Goal: Navigation & Orientation: Find specific page/section

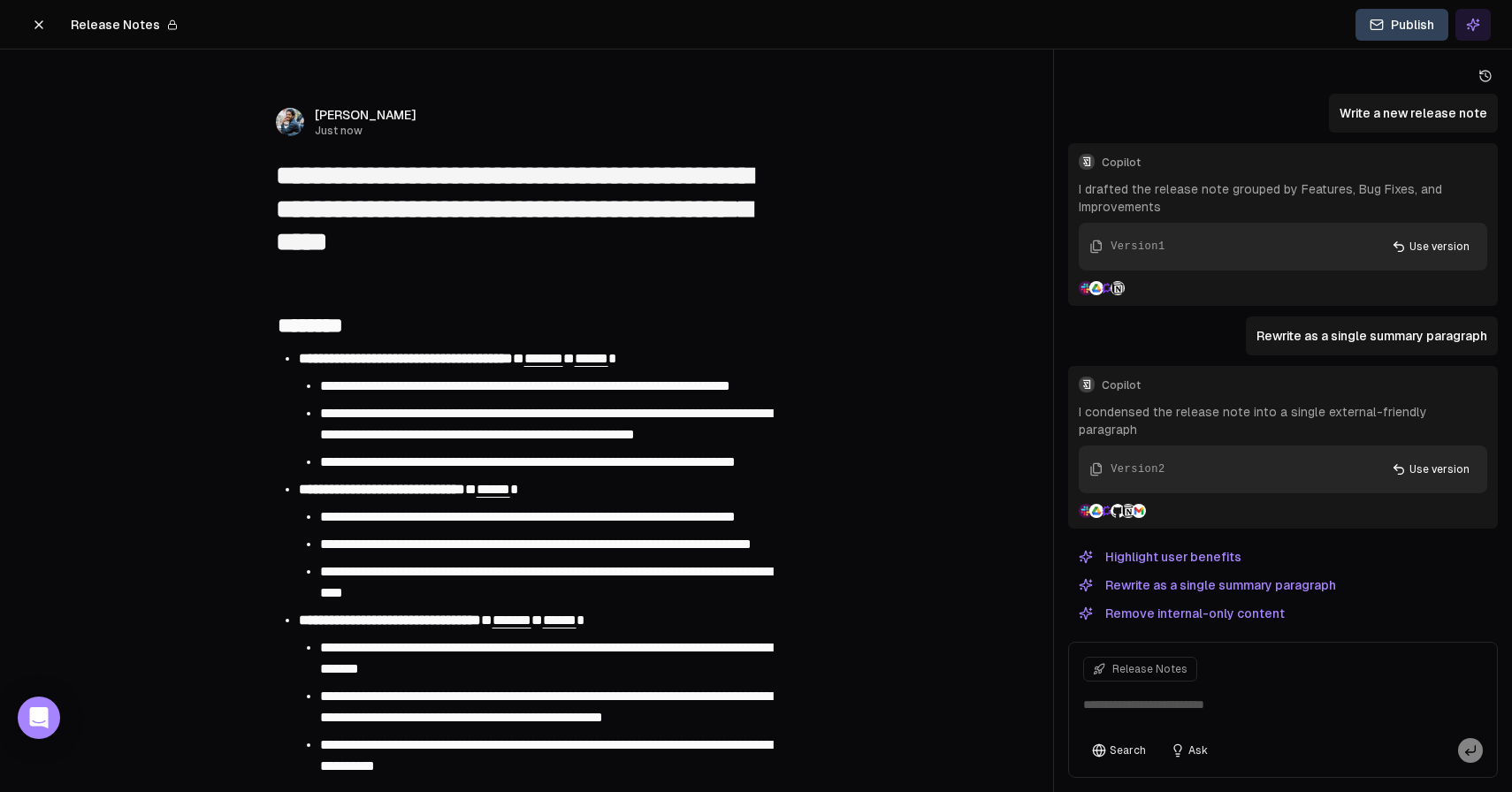
click at [31, 17] on button at bounding box center [38, 25] width 35 height 32
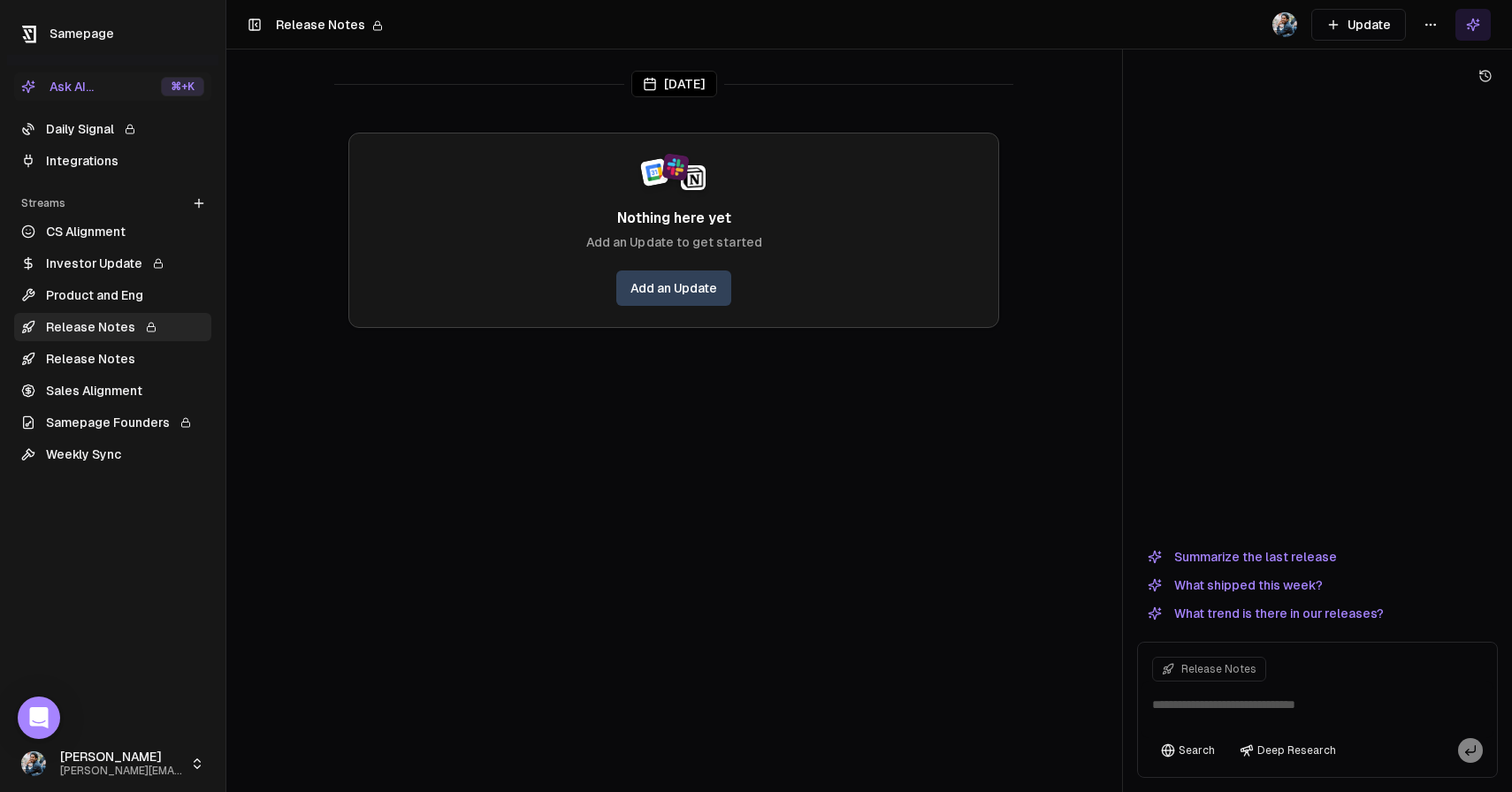
click at [97, 230] on link "CS Alignment" at bounding box center [113, 231] width 197 height 28
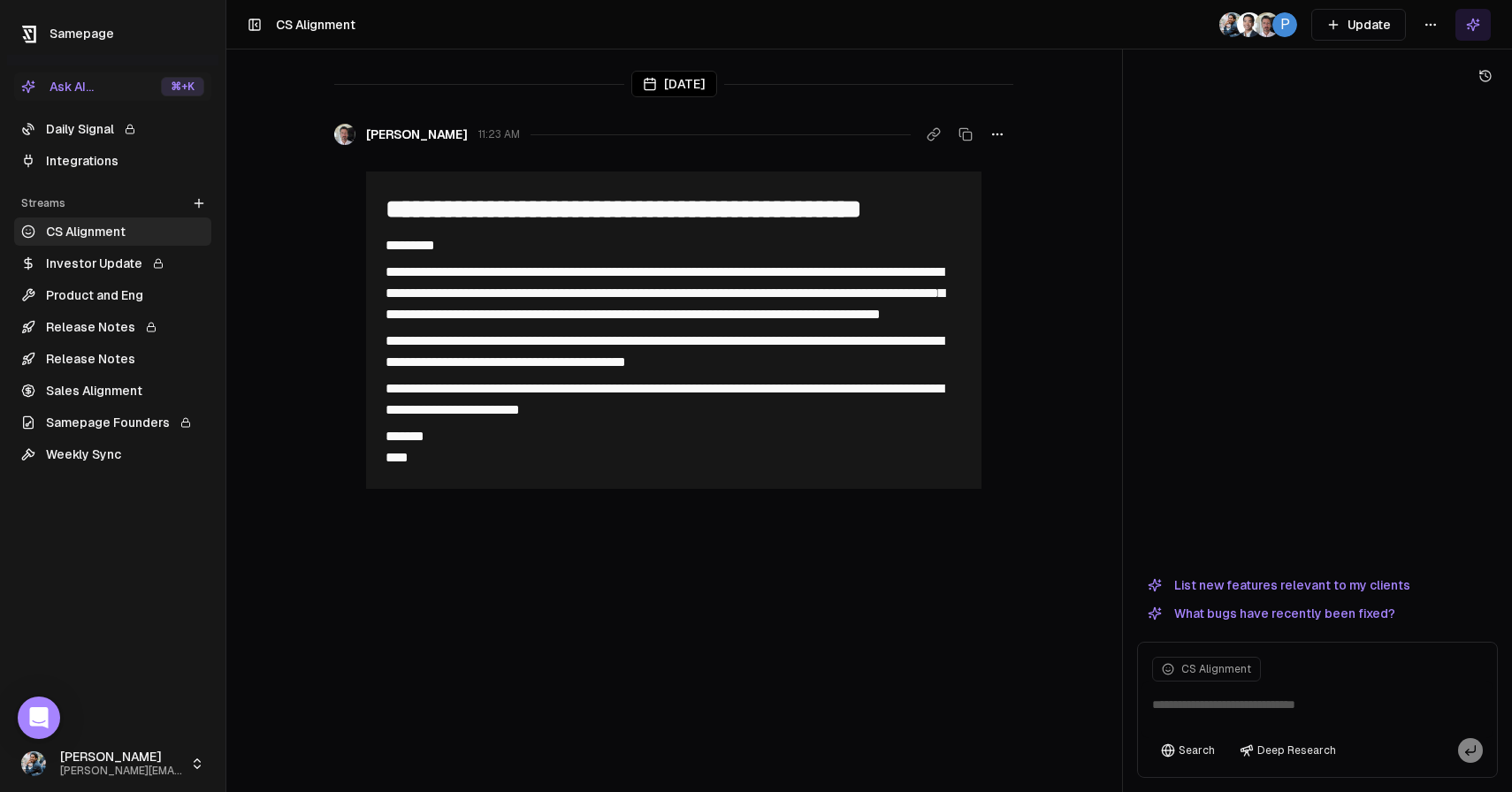
click at [90, 129] on link "Daily Signal" at bounding box center [113, 129] width 197 height 28
